Goal: Navigation & Orientation: Find specific page/section

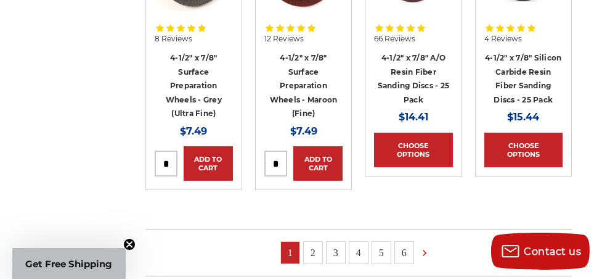
scroll to position [1370, 0]
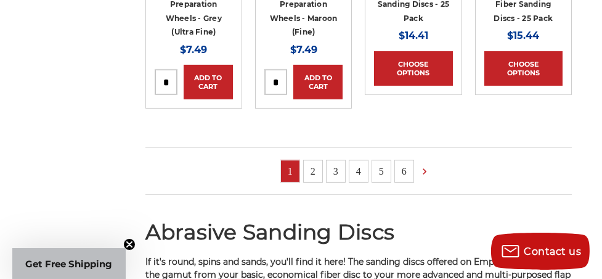
click at [312, 166] on link "2" at bounding box center [313, 171] width 18 height 22
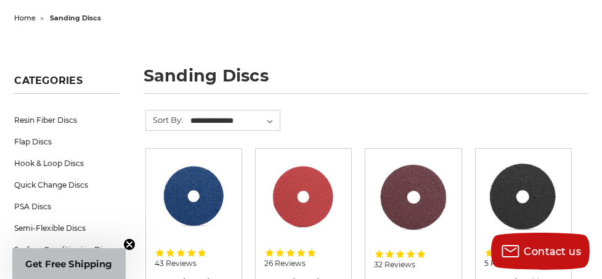
scroll to position [114, 0]
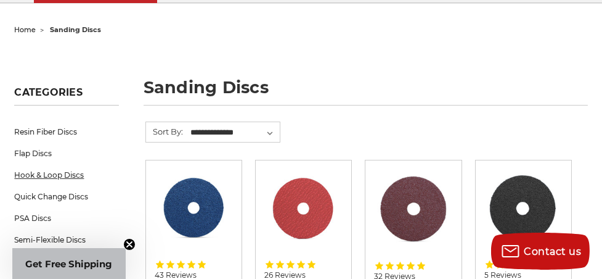
click at [73, 171] on link "Hook & Loop Discs" at bounding box center [66, 175] width 104 height 22
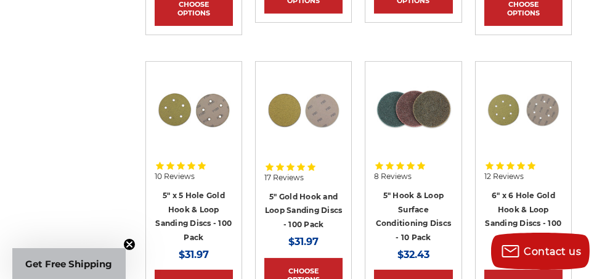
scroll to position [913, 0]
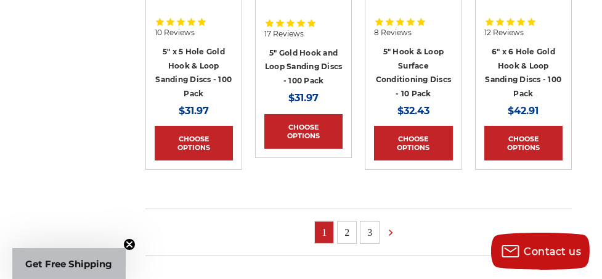
click at [348, 229] on link "2" at bounding box center [347, 232] width 18 height 22
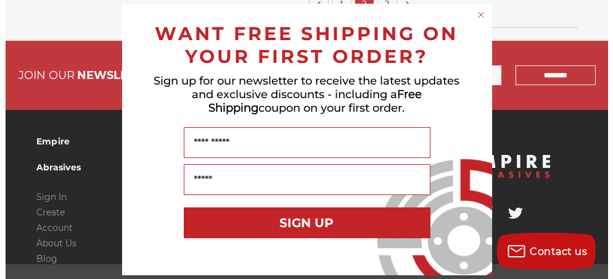
scroll to position [1147, 0]
